Goal: Task Accomplishment & Management: Use online tool/utility

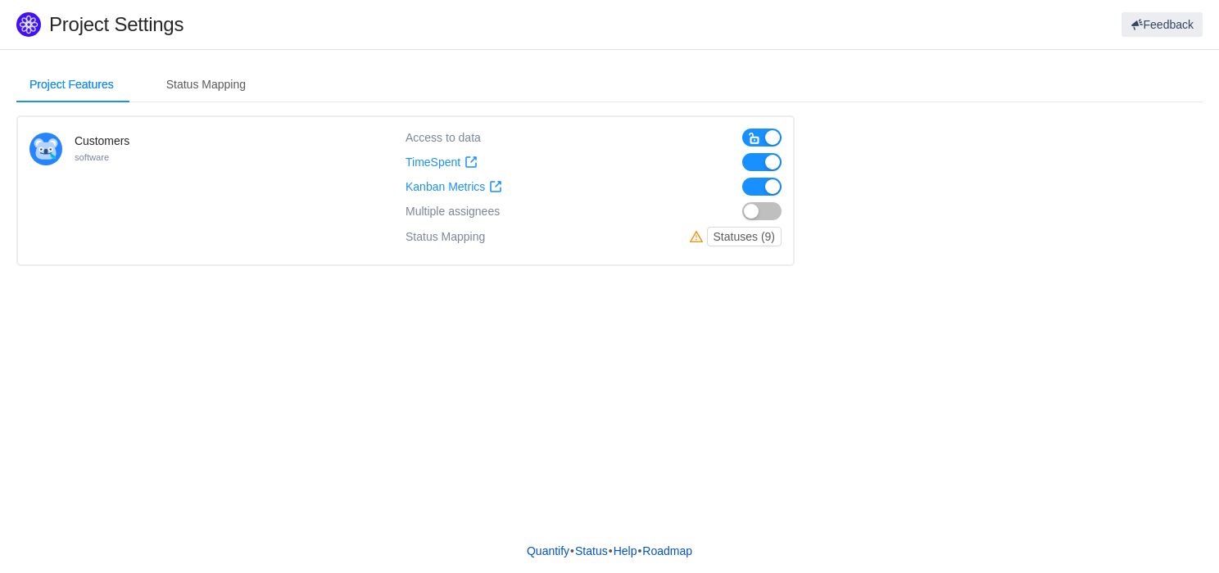
click at [950, 238] on div "Customers software Access to data TimeSpent TimeSpent Kanban Metrics Kanban Met…" at bounding box center [609, 190] width 1186 height 151
click at [233, 92] on div "Status Mapping" at bounding box center [206, 84] width 106 height 37
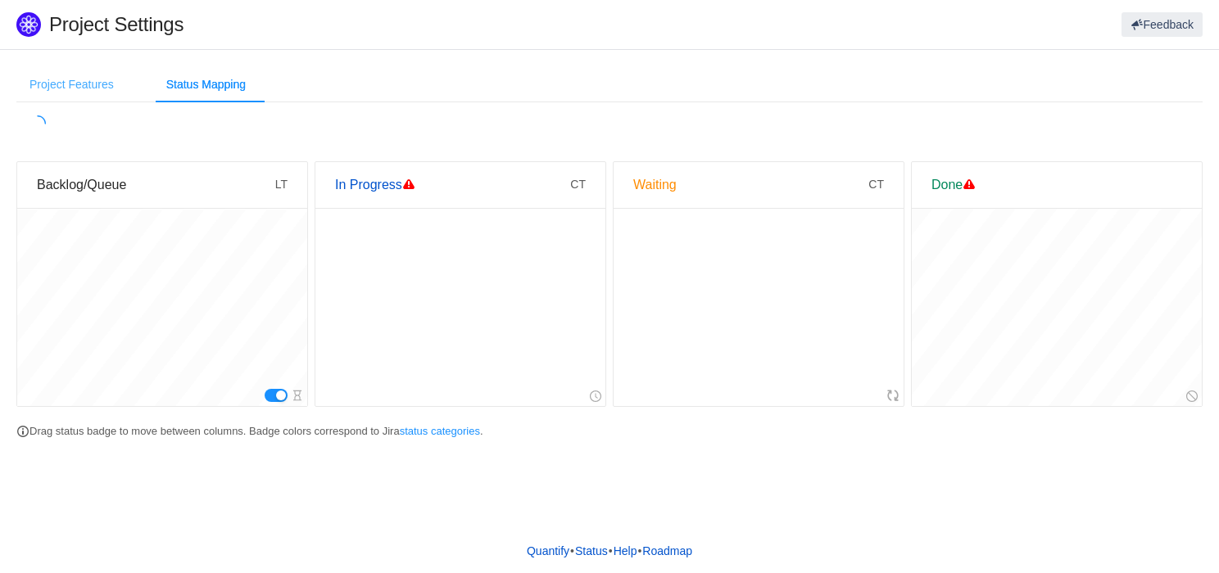
click at [54, 86] on div "Project Features" at bounding box center [71, 84] width 111 height 37
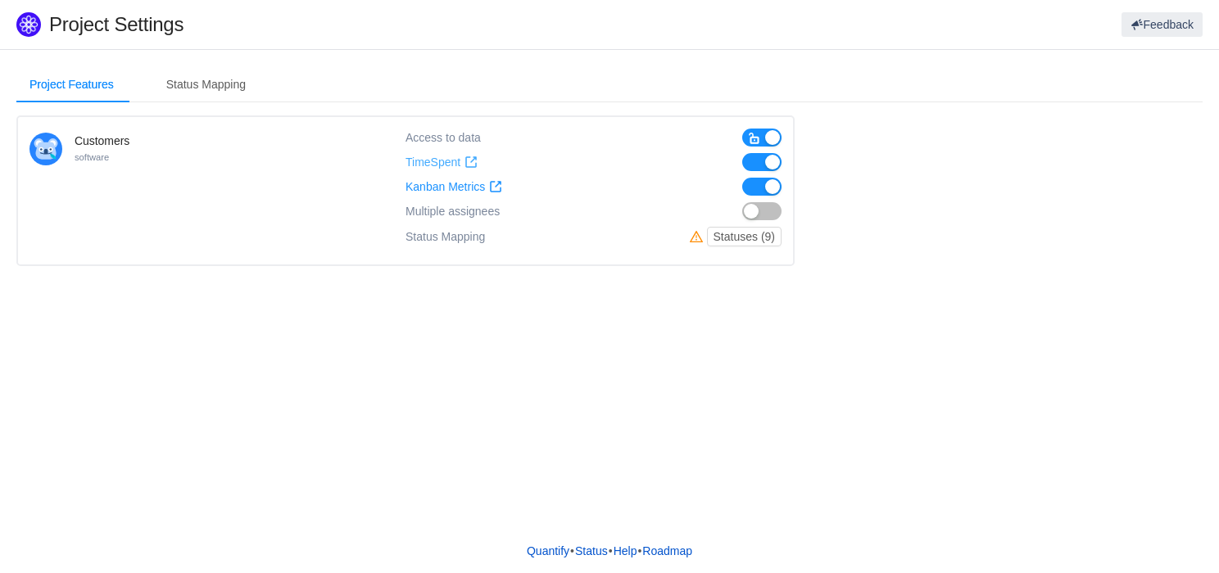
click at [440, 164] on span "TimeSpent" at bounding box center [432, 163] width 55 height 14
click at [461, 186] on span "Kanban Metrics" at bounding box center [444, 187] width 79 height 14
click at [135, 438] on div "Project Features Status Mapping Customers software Access to data TimeSpent Tim…" at bounding box center [609, 289] width 1219 height 480
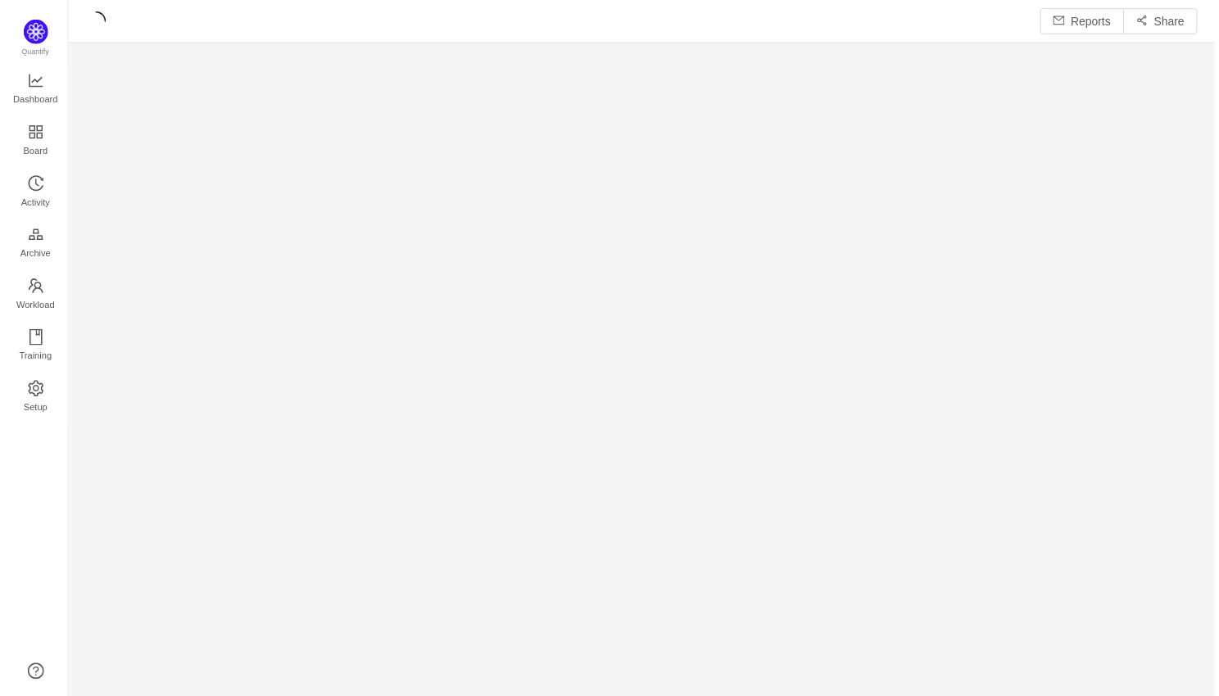
scroll to position [676, 1116]
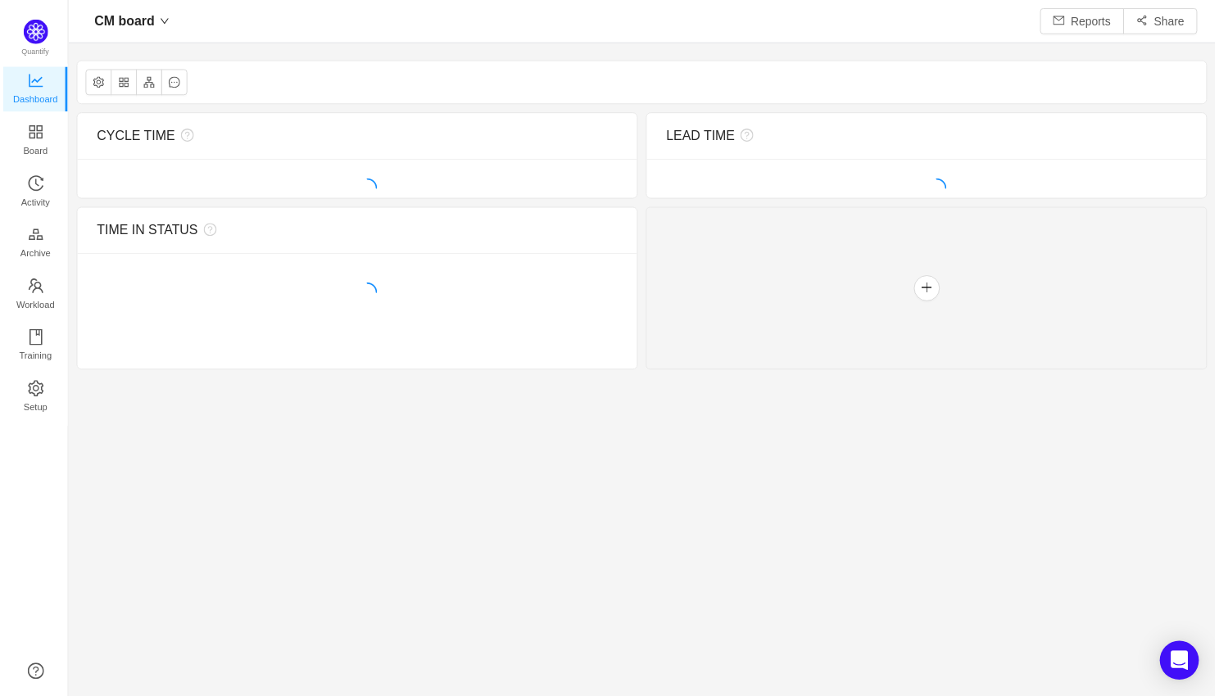
scroll to position [672, 1116]
